Goal: Entertainment & Leisure: Consume media (video, audio)

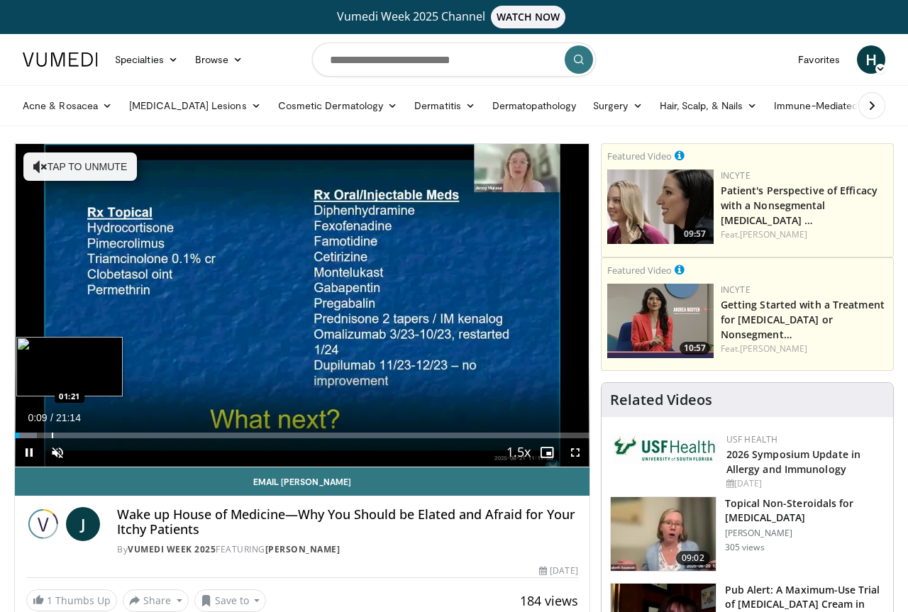
click at [52, 436] on div "Progress Bar" at bounding box center [52, 436] width 1 height 6
click at [55, 435] on div "Progress Bar" at bounding box center [55, 436] width 1 height 6
click at [58, 435] on div "Progress Bar" at bounding box center [58, 436] width 1 height 6
click at [64, 435] on div "Progress Bar" at bounding box center [64, 436] width 1 height 6
click at [69, 435] on div "Progress Bar" at bounding box center [69, 436] width 1 height 6
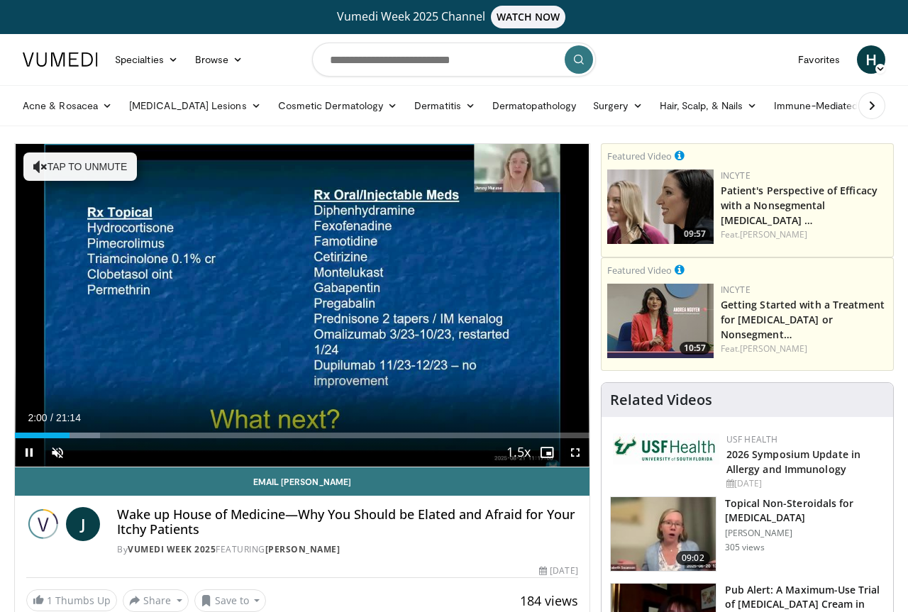
click at [83, 438] on div "Current Time 2:00 / Duration 21:14 Pause Skip Backward Skip Forward Unmute Load…" at bounding box center [302, 452] width 575 height 28
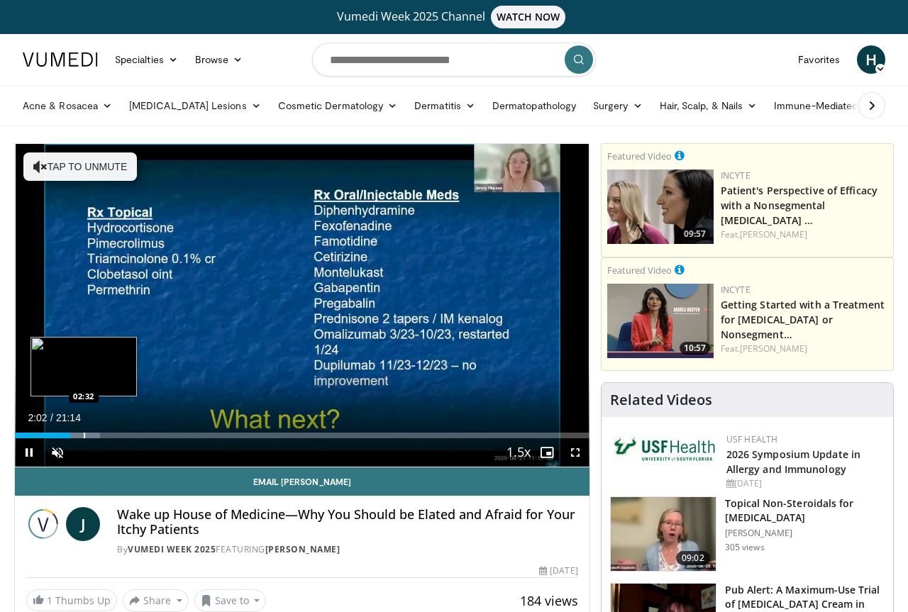
click at [84, 436] on div "Progress Bar" at bounding box center [84, 436] width 1 height 6
click at [31, 436] on div "Progress Bar" at bounding box center [31, 436] width 1 height 6
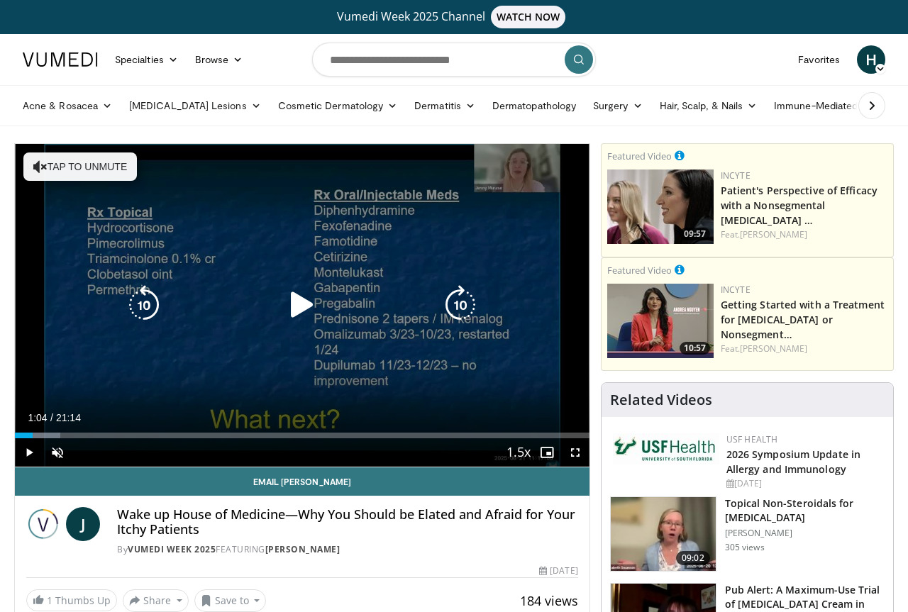
click at [44, 436] on div "Progress Bar" at bounding box center [43, 436] width 31 height 6
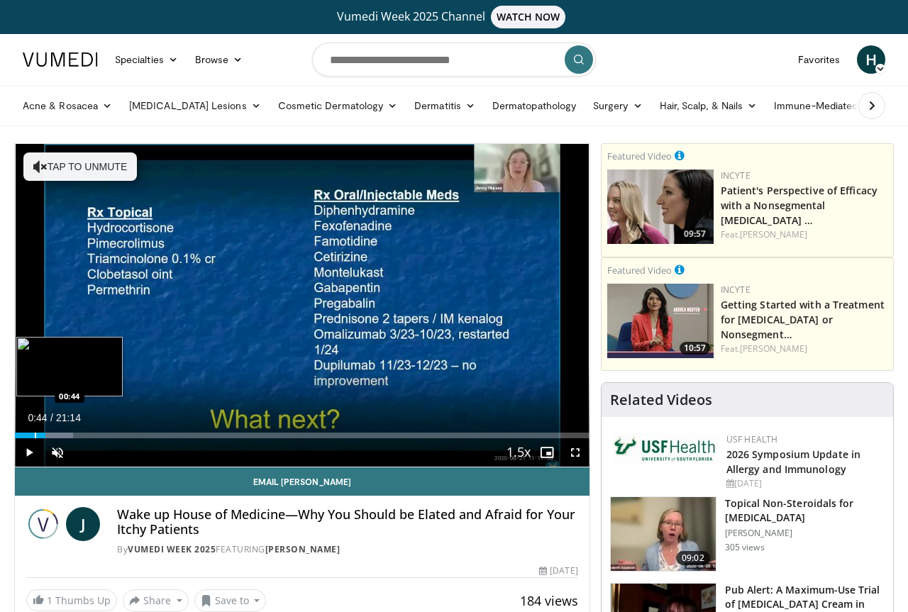
click at [35, 435] on div "Progress Bar" at bounding box center [35, 436] width 1 height 6
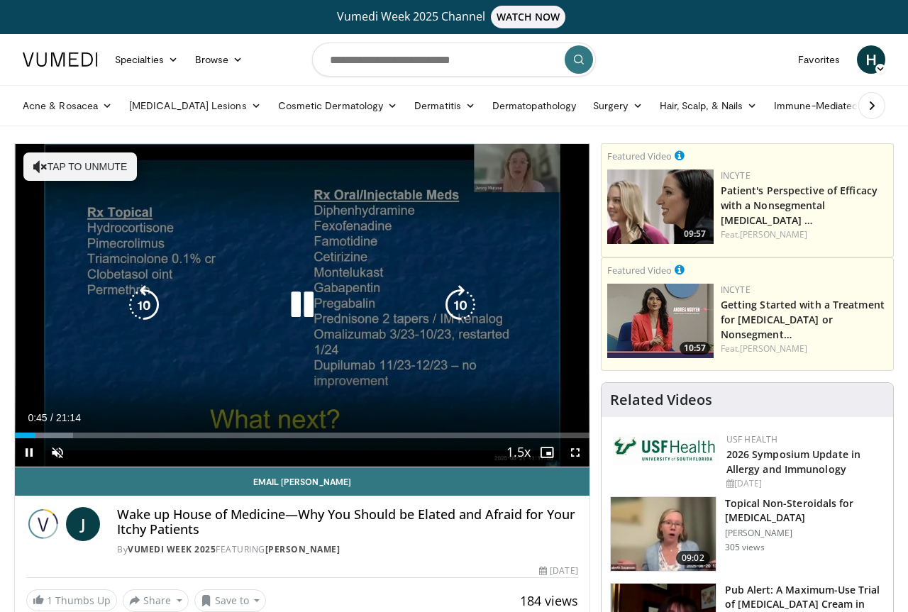
drag, startPoint x: 72, startPoint y: 146, endPoint x: 70, endPoint y: 160, distance: 14.3
click at [72, 147] on div "10 seconds Tap to unmute" at bounding box center [302, 305] width 575 height 323
click at [70, 163] on button "Tap to unmute" at bounding box center [79, 167] width 113 height 28
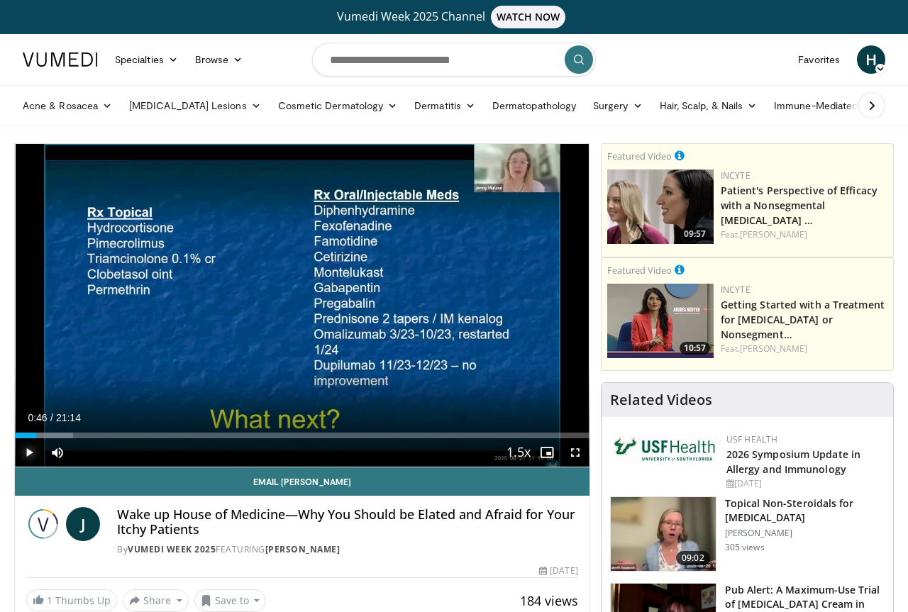
click at [24, 451] on span "Video Player" at bounding box center [29, 452] width 28 height 28
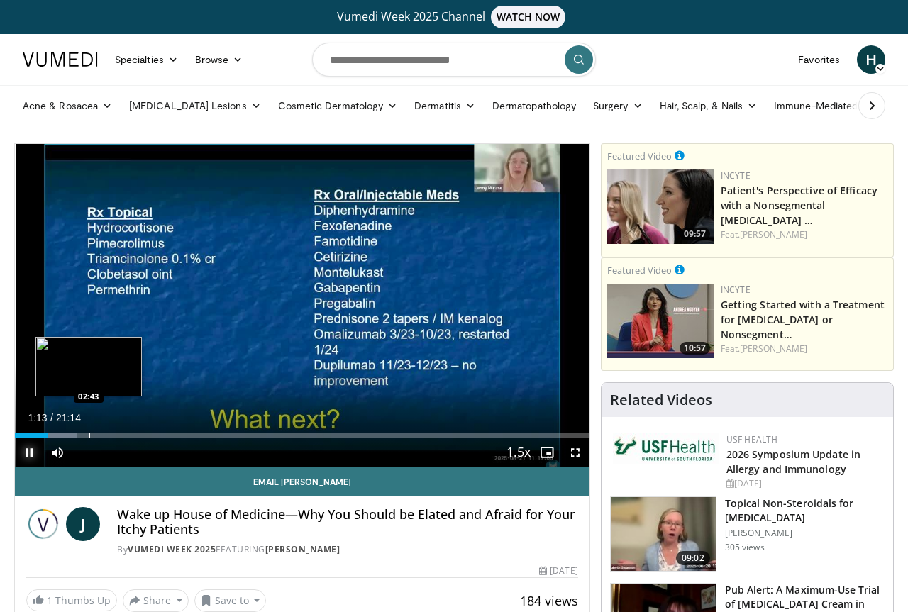
click at [91, 437] on div "Loaded : 10.89% 01:13 02:43" at bounding box center [302, 436] width 575 height 6
click at [104, 436] on div "Progress Bar" at bounding box center [104, 436] width 1 height 6
click at [88, 434] on div "Progress Bar" at bounding box center [88, 436] width 1 height 6
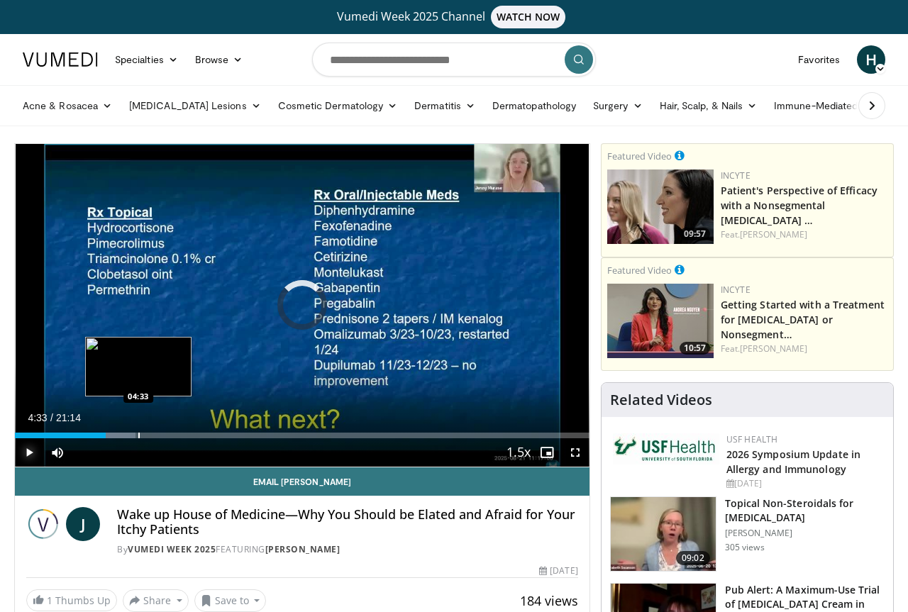
click at [138, 436] on div "Progress Bar" at bounding box center [138, 436] width 1 height 6
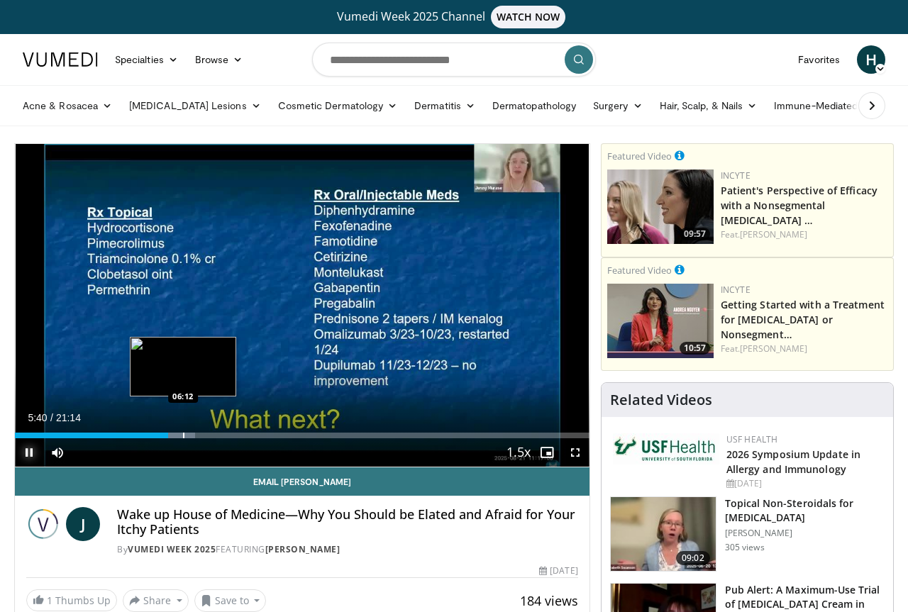
click at [183, 436] on div "Progress Bar" at bounding box center [183, 436] width 1 height 6
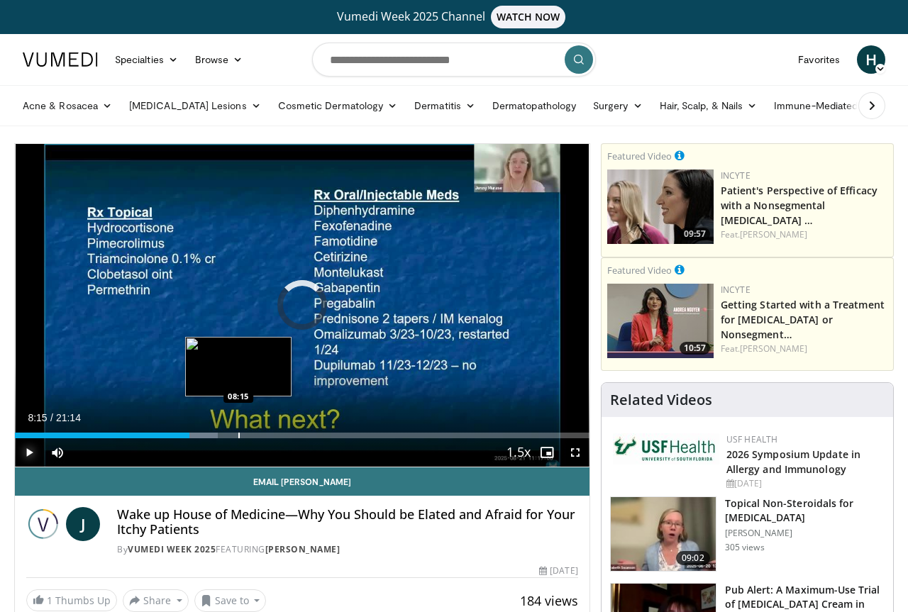
click at [238, 437] on div "Progress Bar" at bounding box center [238, 436] width 1 height 6
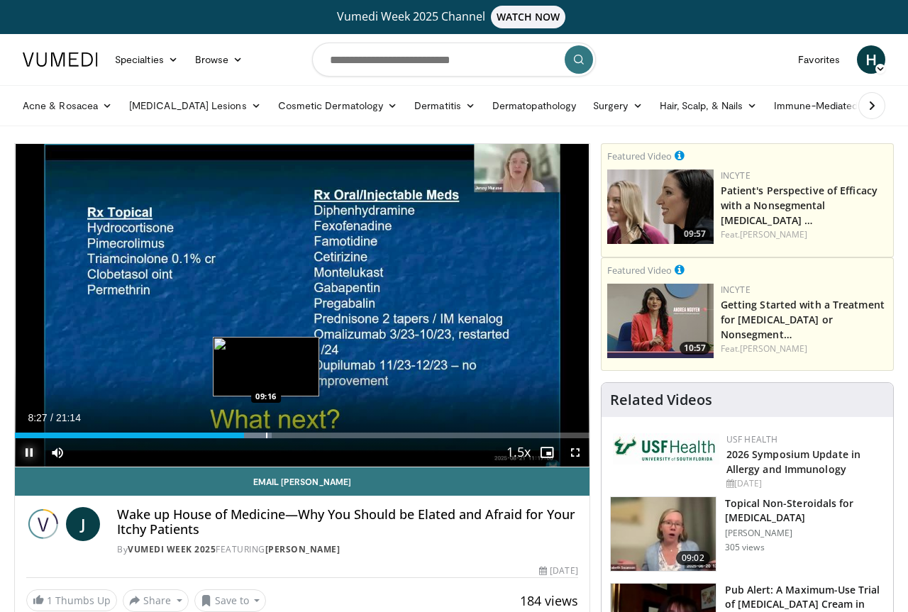
click at [266, 438] on div "Progress Bar" at bounding box center [266, 436] width 1 height 6
click at [284, 435] on div "Loaded : 48.66% 09:59 09:59" at bounding box center [302, 436] width 575 height 6
